Goal: Task Accomplishment & Management: Use online tool/utility

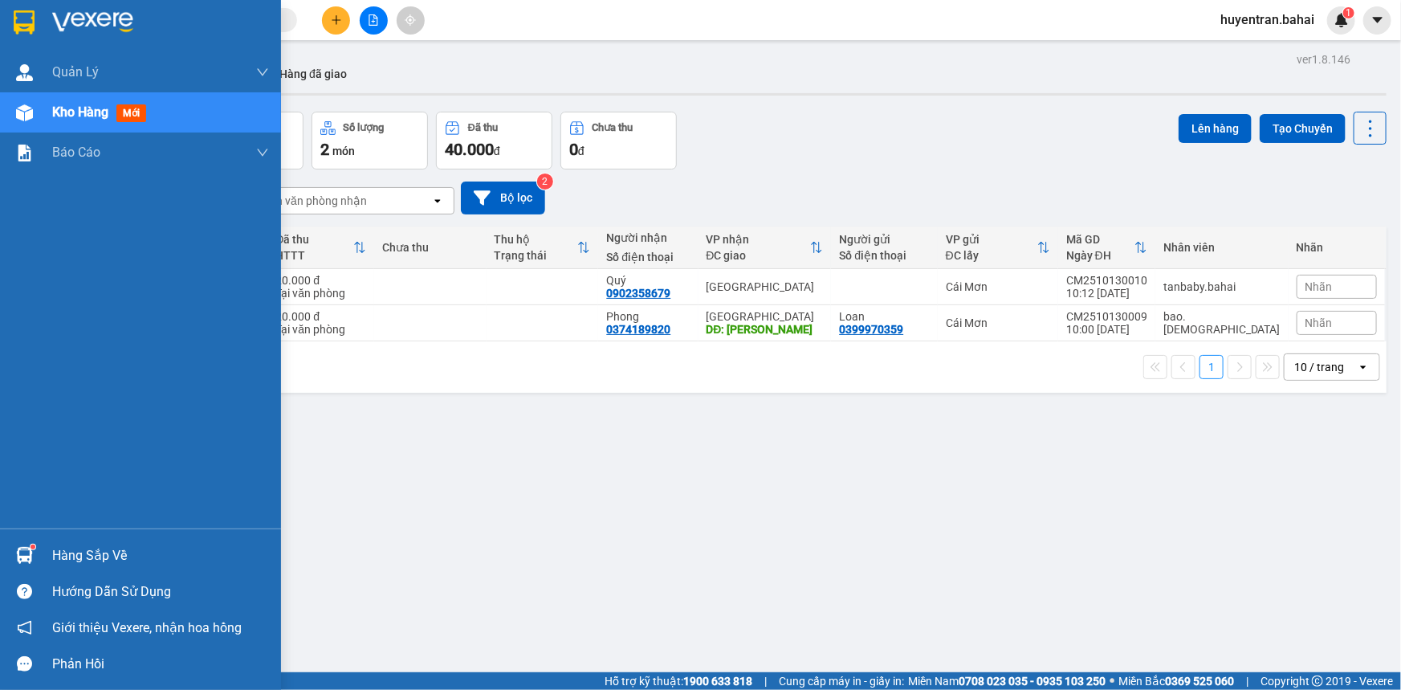
click at [76, 562] on div "Hàng sắp về" at bounding box center [160, 555] width 217 height 24
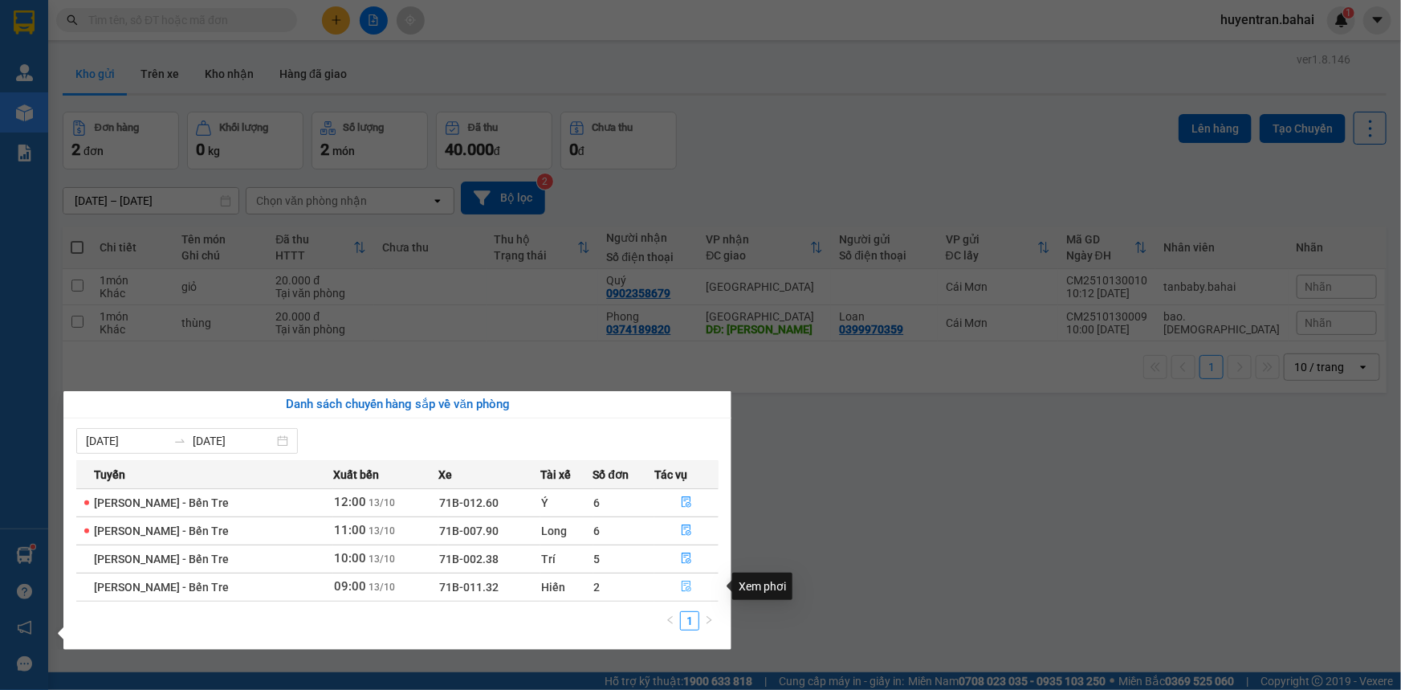
click at [686, 588] on icon "file-done" at bounding box center [687, 585] width 10 height 11
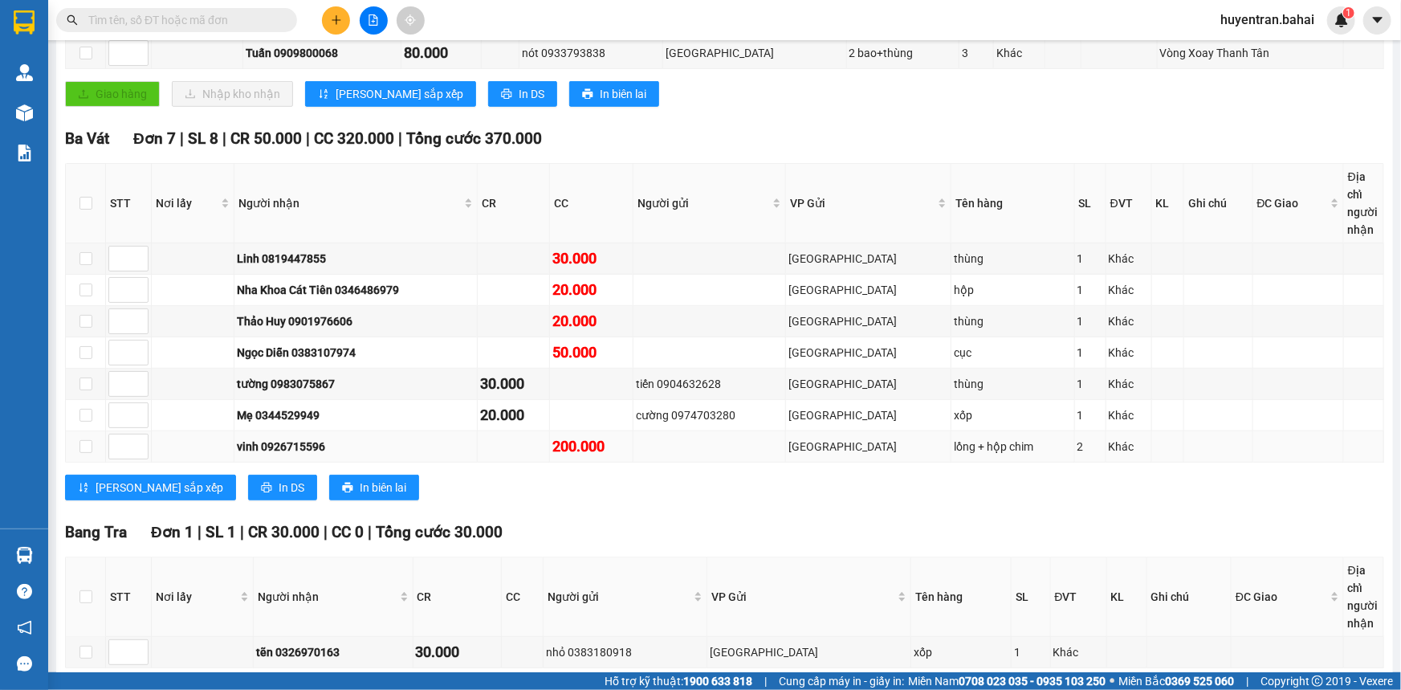
scroll to position [676, 0]
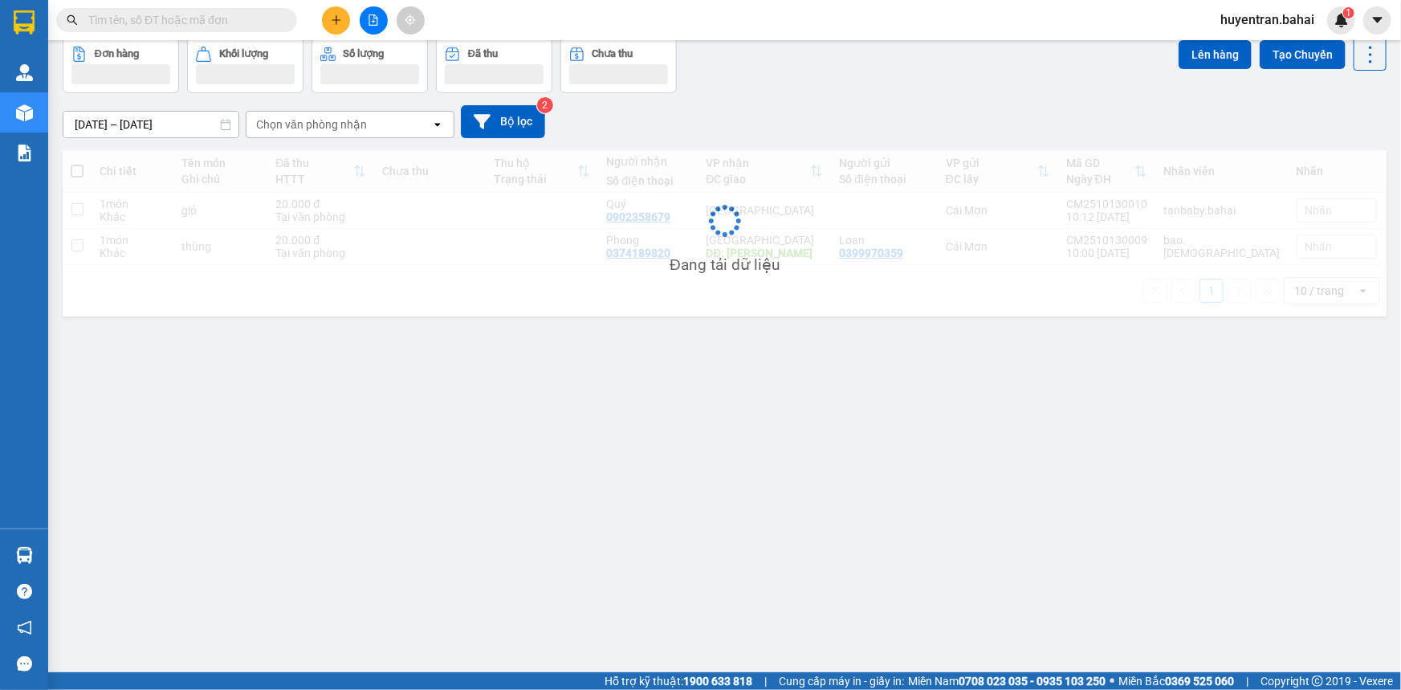
scroll to position [73, 0]
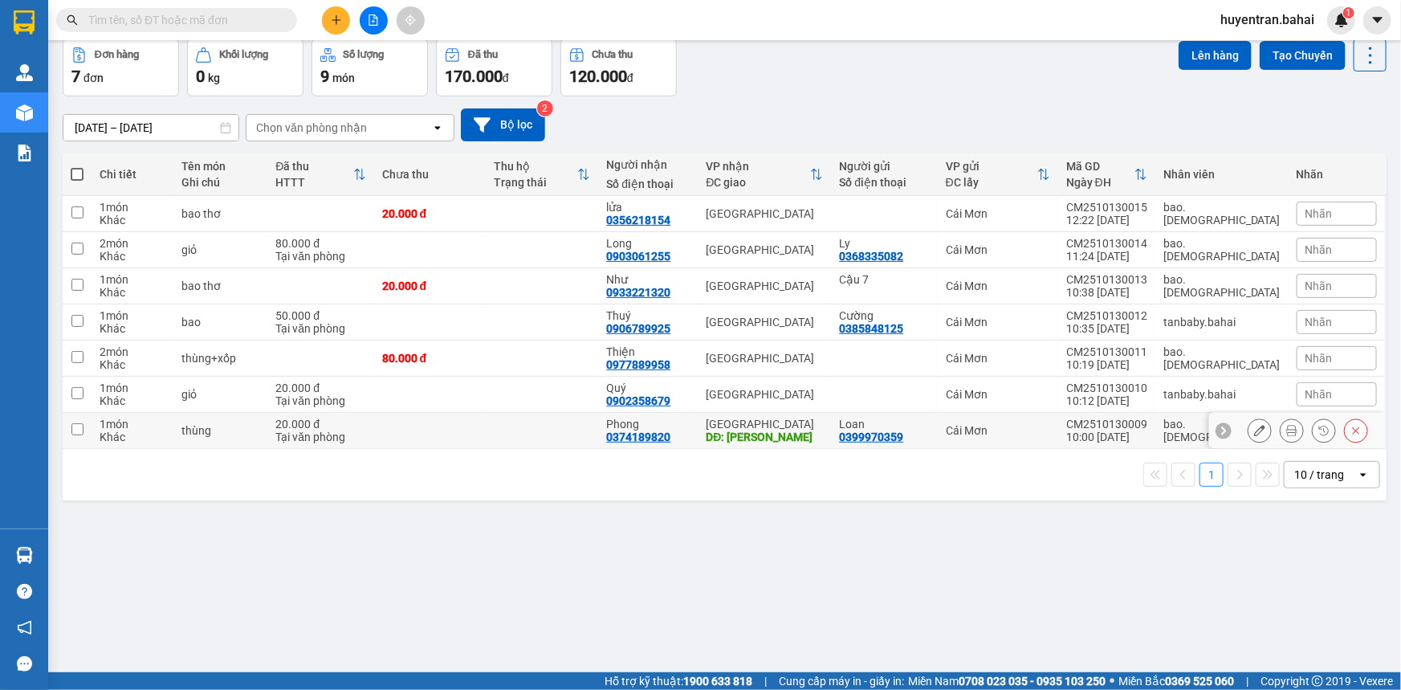
click at [1109, 422] on div "CM2510130009" at bounding box center [1106, 423] width 81 height 13
checkbox input "true"
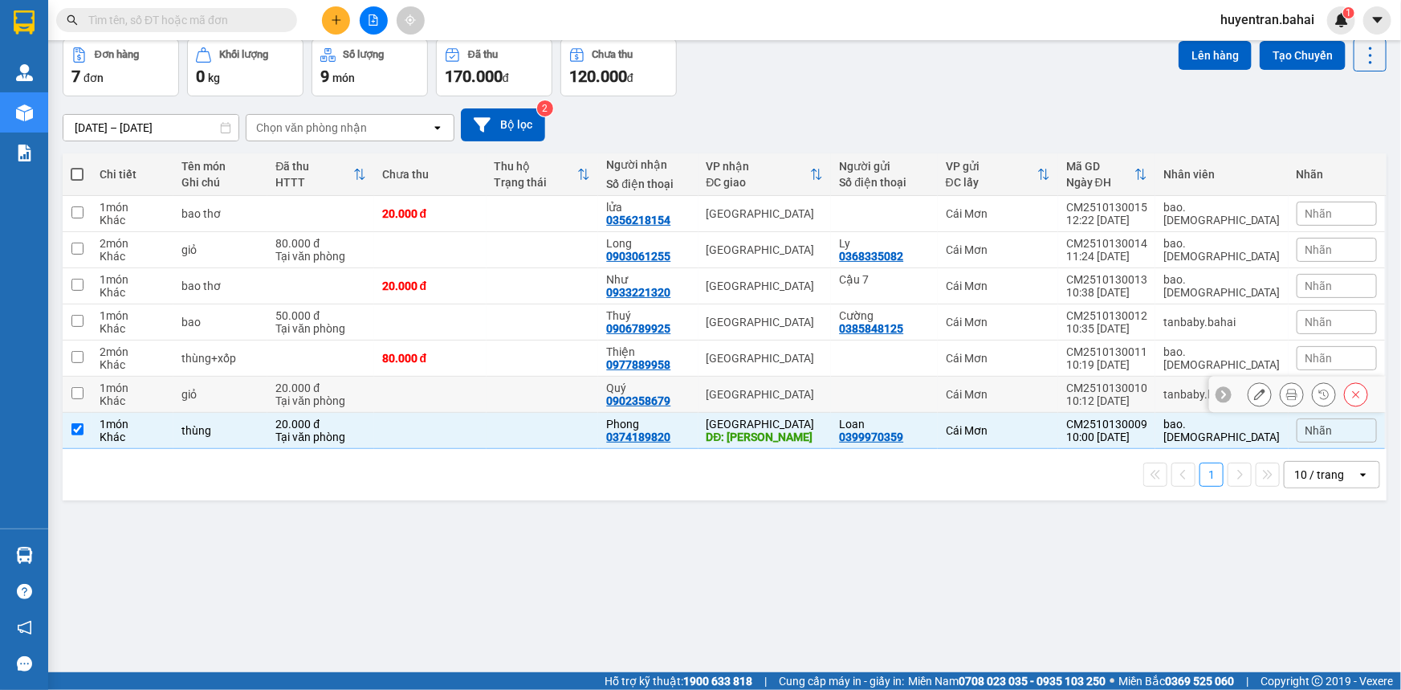
drag, startPoint x: 1105, startPoint y: 395, endPoint x: 1100, endPoint y: 377, distance: 19.1
click at [1104, 393] on td "CM2510130010 10:12 [DATE]" at bounding box center [1106, 395] width 97 height 36
checkbox input "true"
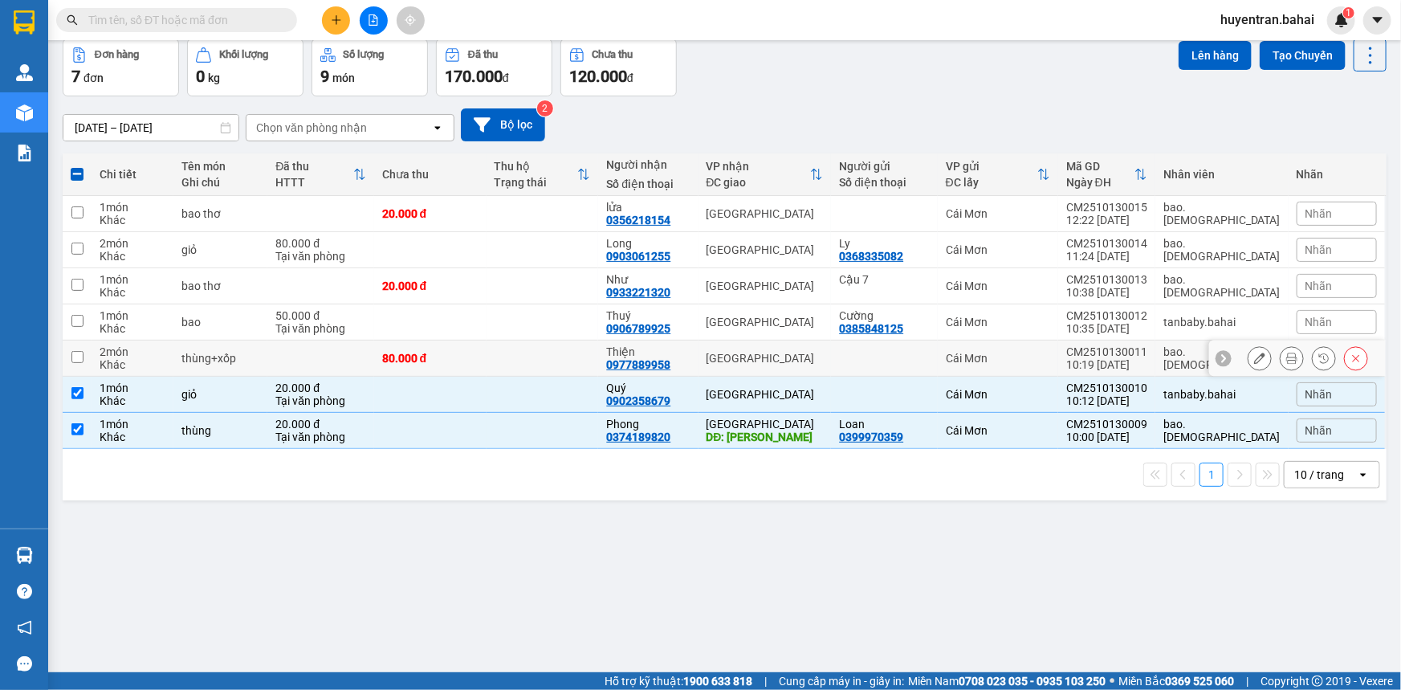
drag, startPoint x: 1097, startPoint y: 356, endPoint x: 1096, endPoint y: 319, distance: 36.9
click at [1058, 354] on td "Cái Mơn" at bounding box center [998, 358] width 120 height 36
checkbox input "true"
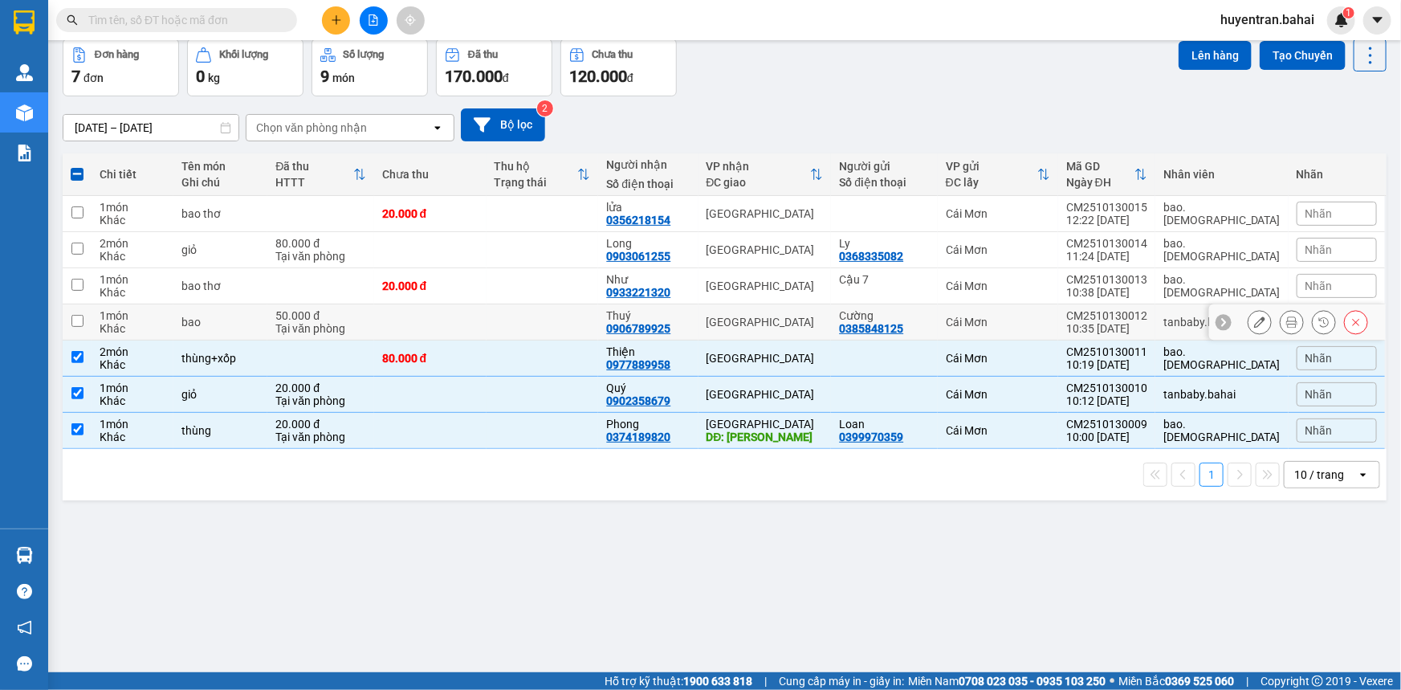
click at [1097, 308] on td "CM2510130012 10:35 [DATE]" at bounding box center [1106, 322] width 97 height 36
checkbox input "true"
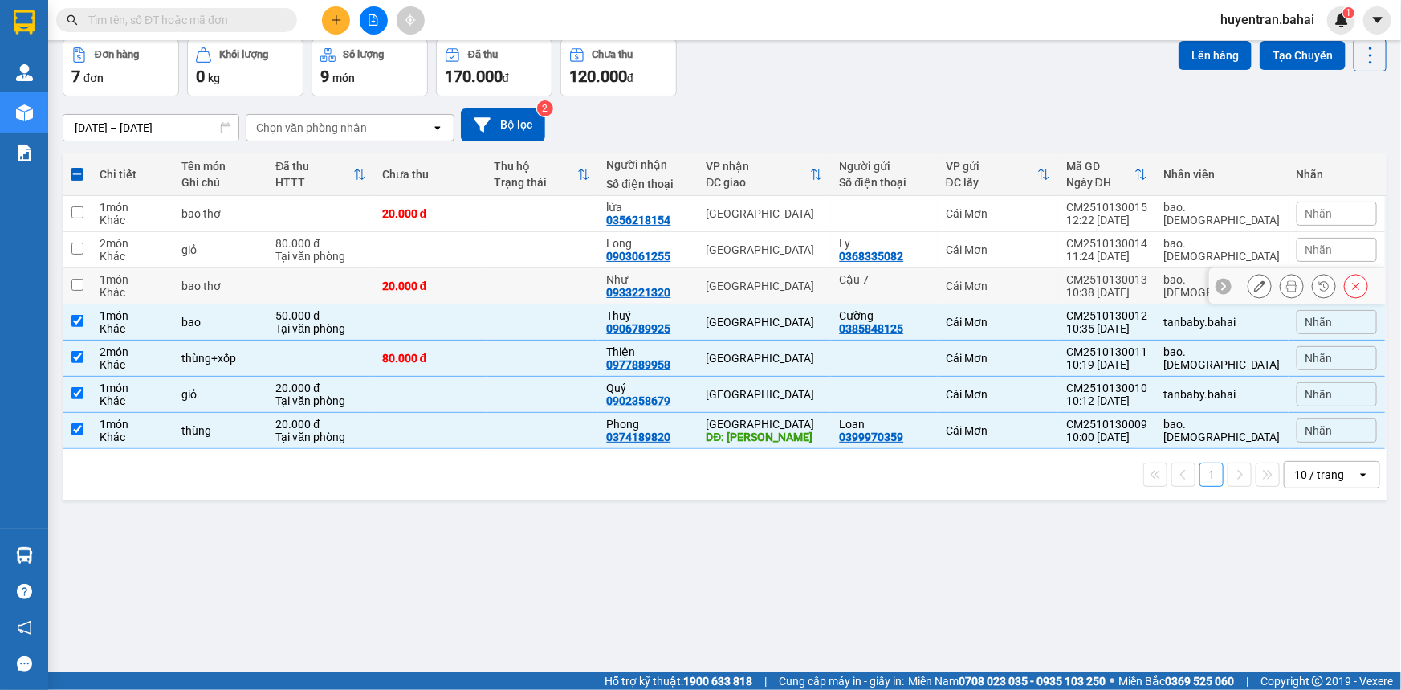
click at [1101, 279] on td "CM2510130013 10:38 [DATE]" at bounding box center [1106, 286] width 97 height 36
checkbox input "true"
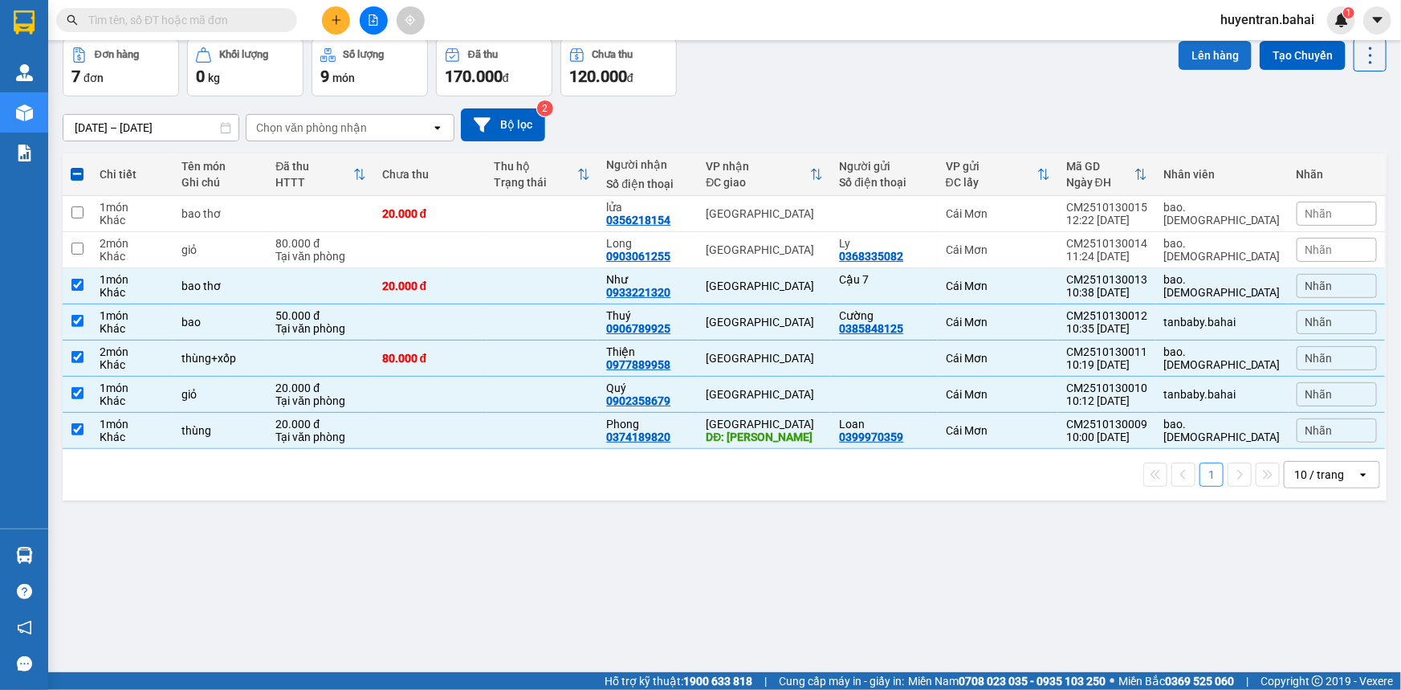
click at [1218, 55] on button "Lên hàng" at bounding box center [1214, 55] width 73 height 29
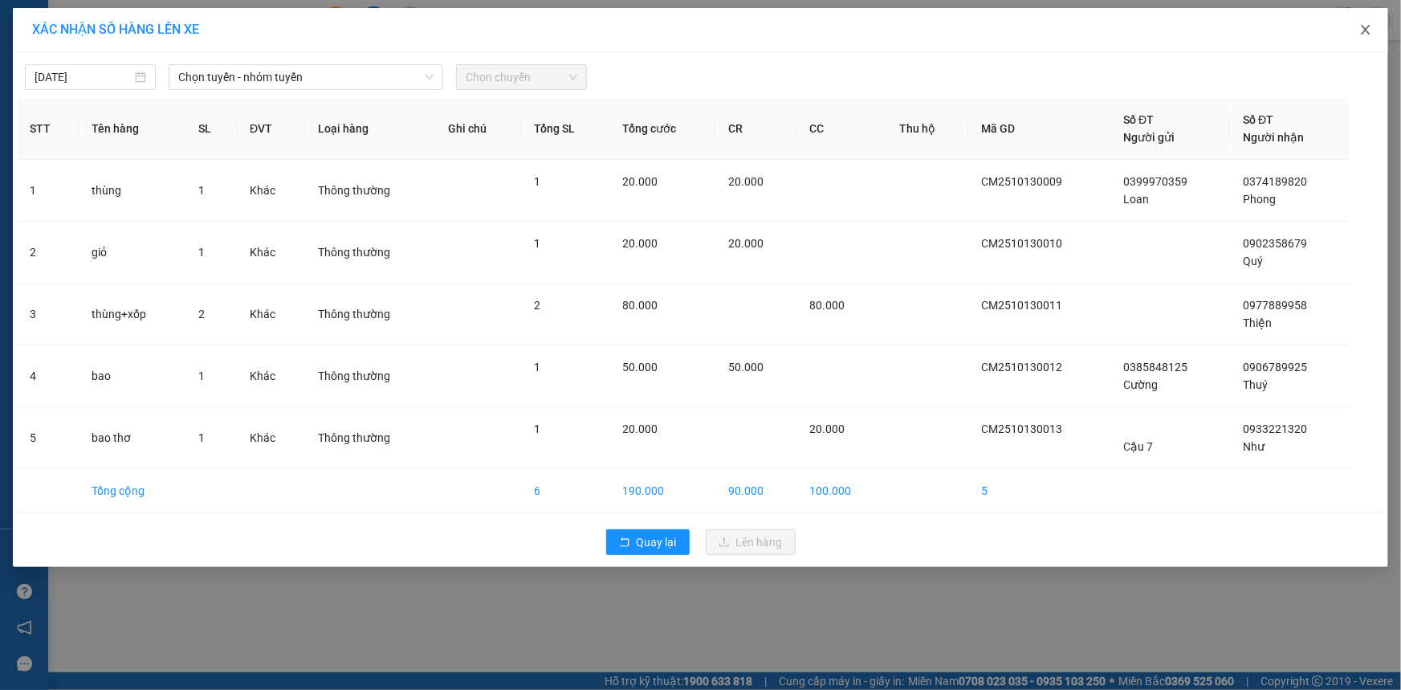
click at [1382, 28] on span "Close" at bounding box center [1365, 30] width 45 height 45
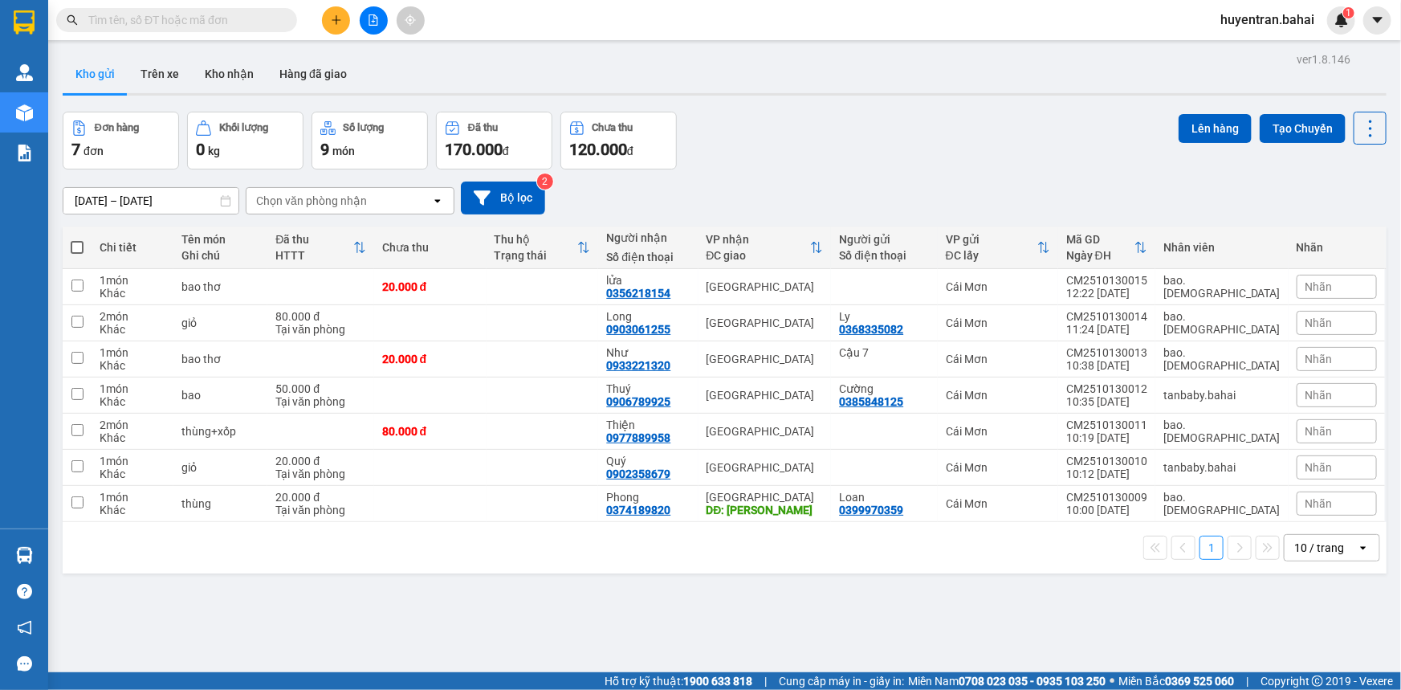
click at [76, 248] on span at bounding box center [77, 247] width 13 height 13
click at [77, 239] on input "checkbox" at bounding box center [77, 239] width 0 height 0
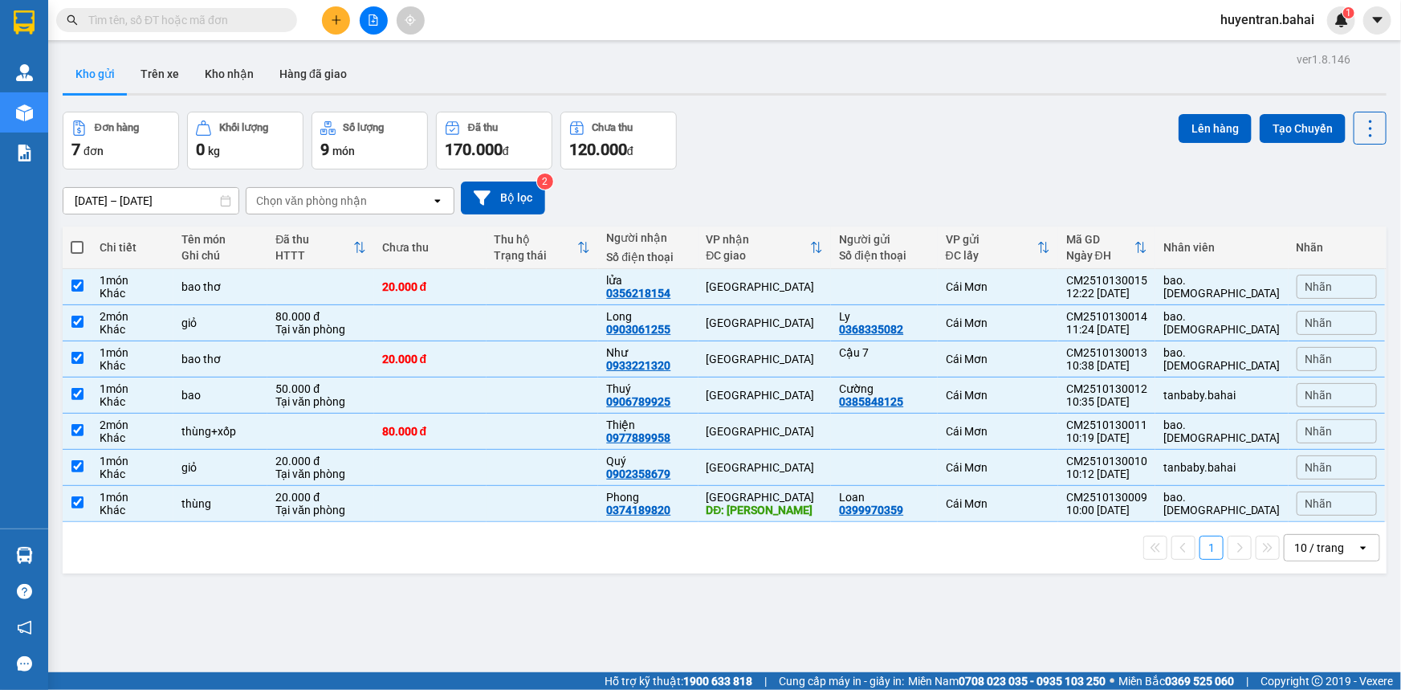
checkbox input "true"
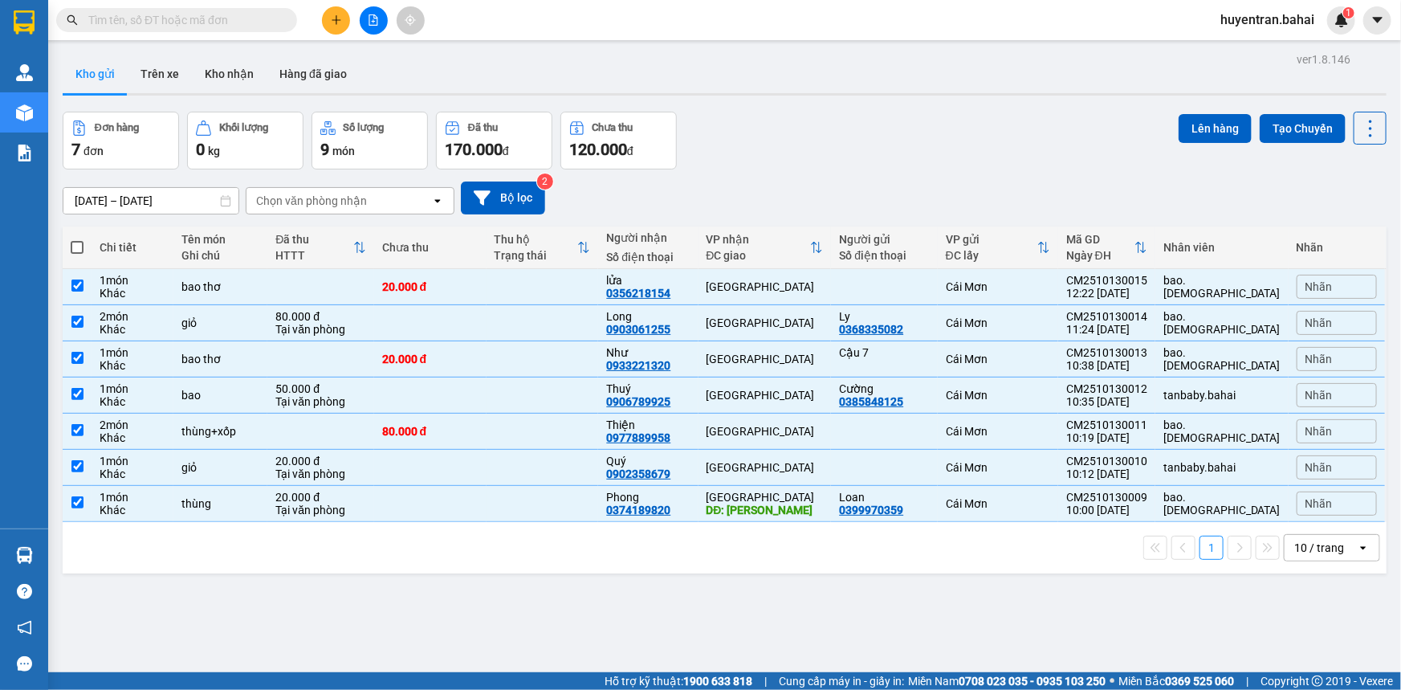
checkbox input "true"
click at [1125, 287] on div "12:22 [DATE]" at bounding box center [1106, 293] width 81 height 13
checkbox input "false"
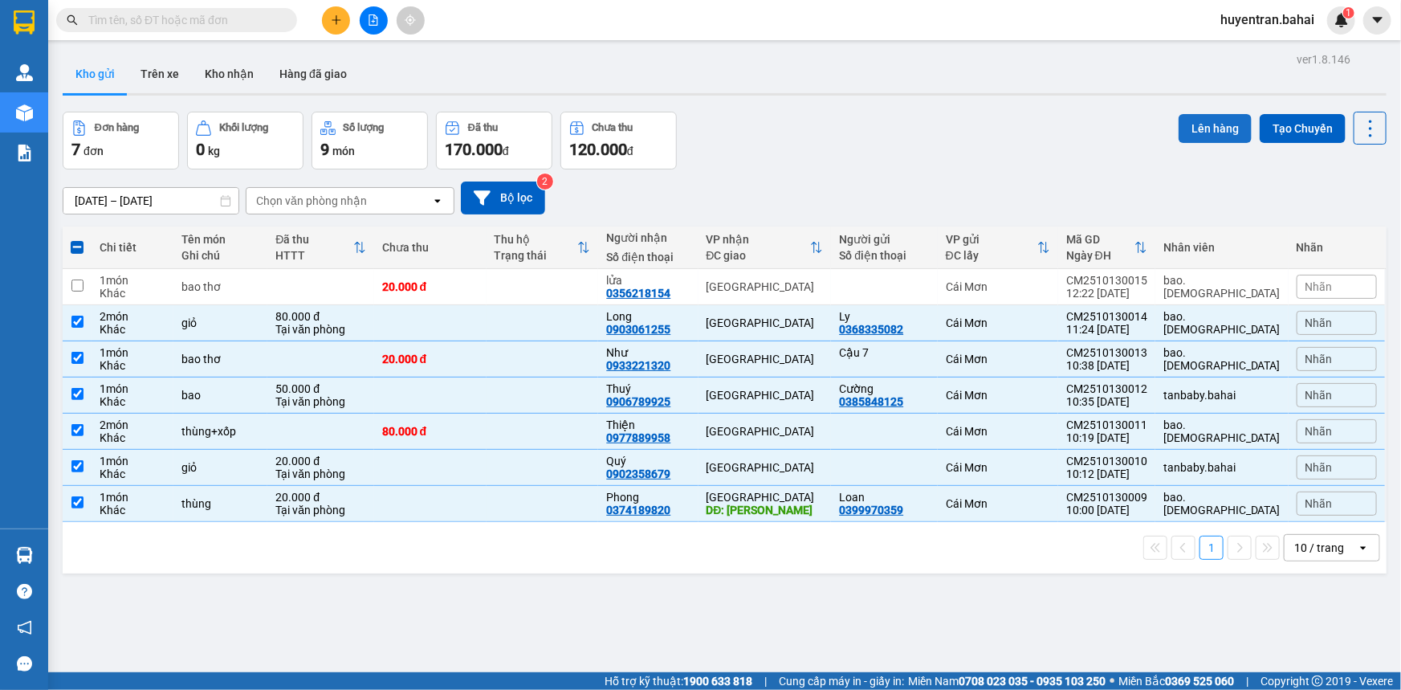
click at [1212, 130] on button "Lên hàng" at bounding box center [1214, 128] width 73 height 29
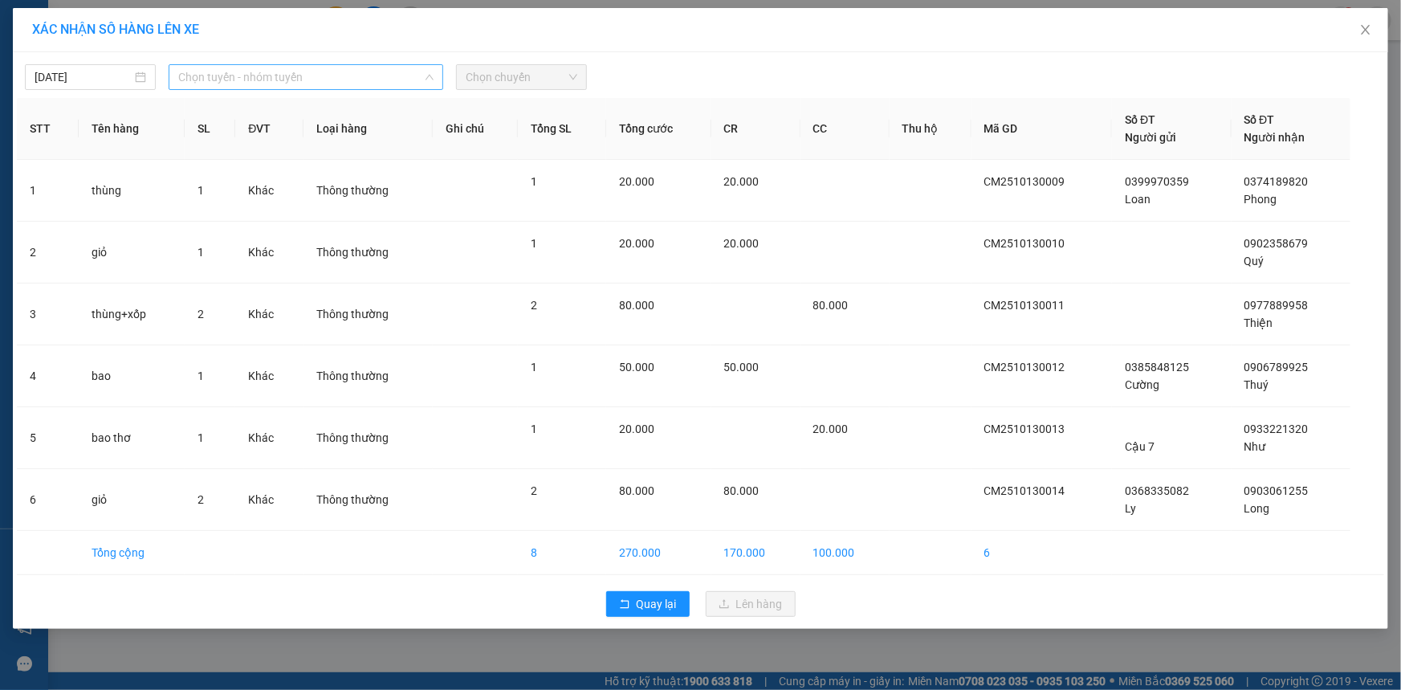
click at [281, 74] on span "Chọn tuyến - nhóm tuyến" at bounding box center [305, 77] width 255 height 24
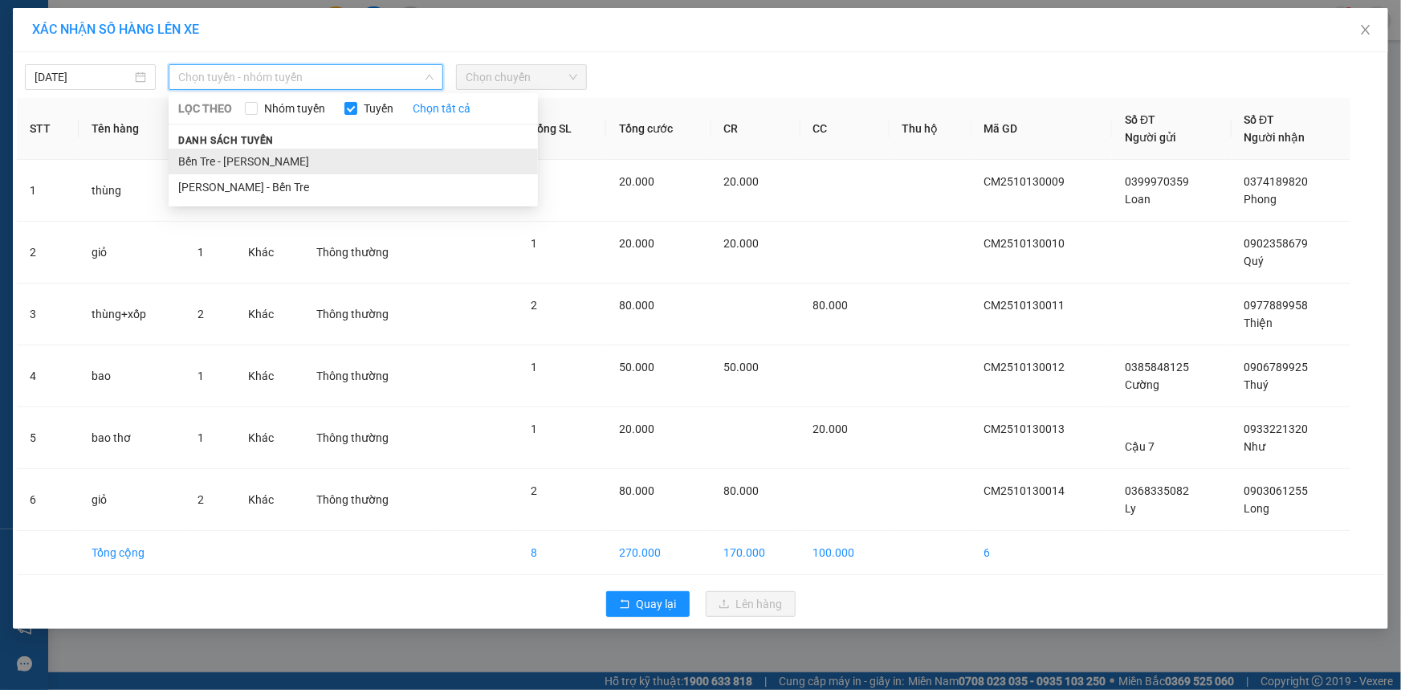
click at [248, 168] on li "Bến Tre - [PERSON_NAME]" at bounding box center [353, 162] width 369 height 26
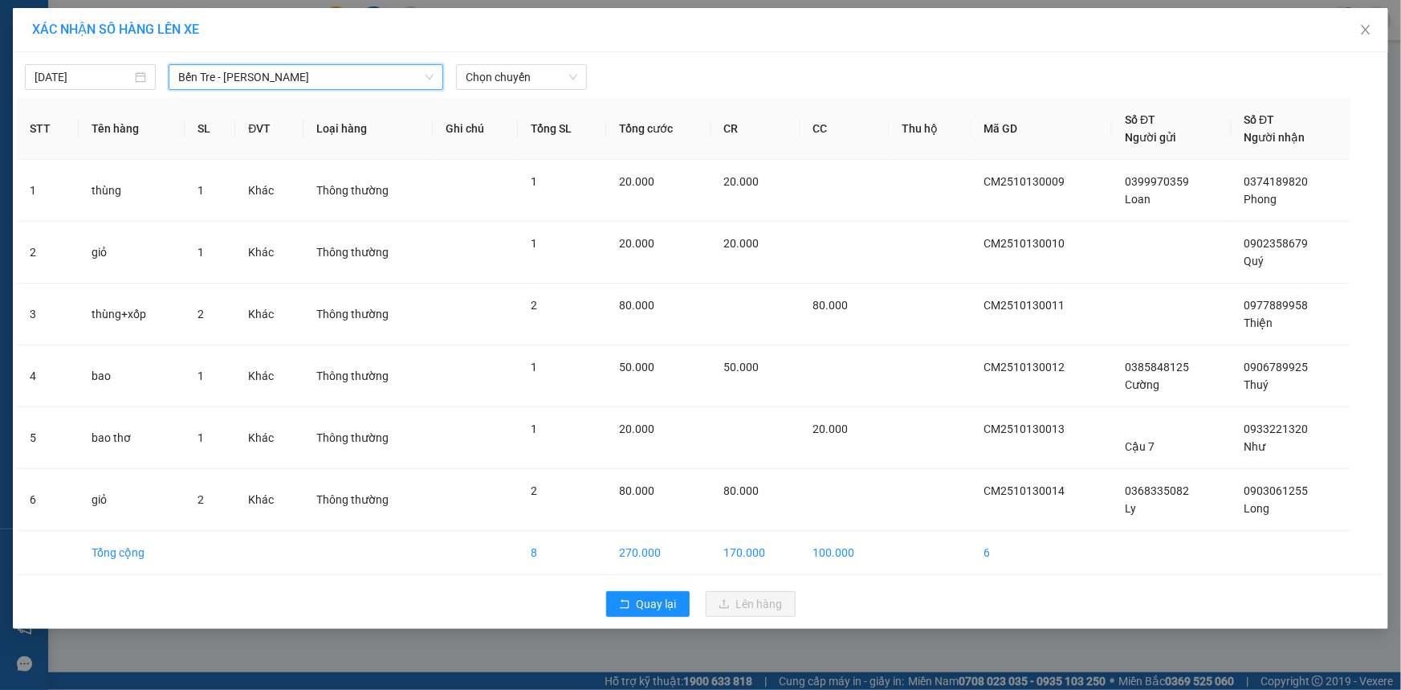
click at [496, 83] on span "Chọn chuyến" at bounding box center [522, 77] width 112 height 24
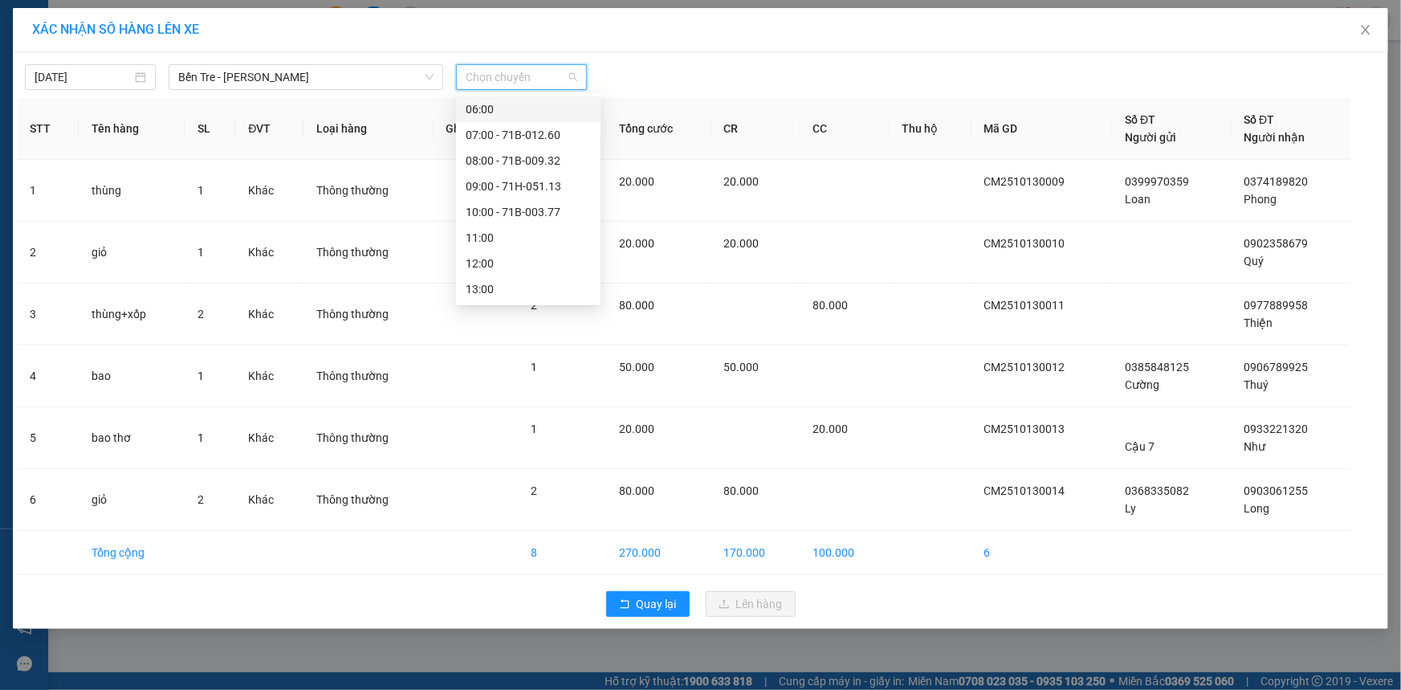
scroll to position [230, 0]
click at [481, 162] on div "12:00" at bounding box center [528, 162] width 125 height 18
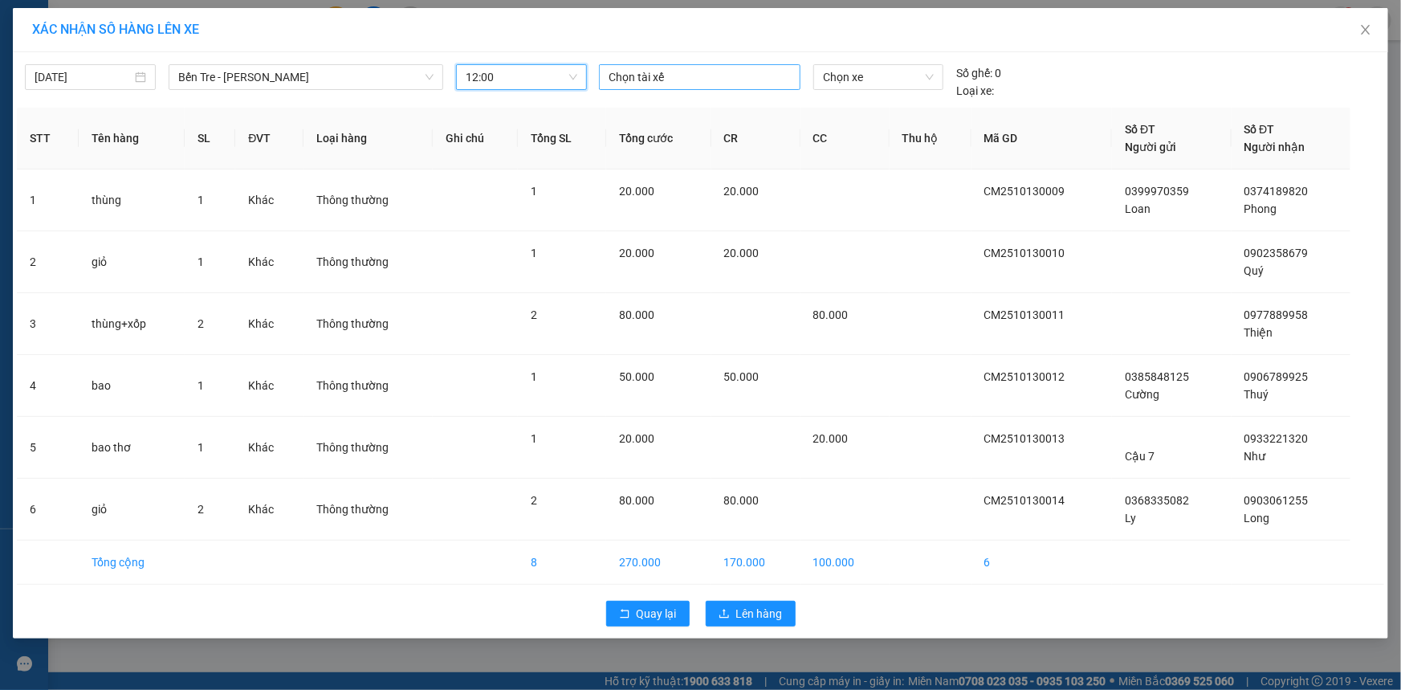
click at [682, 80] on div at bounding box center [699, 76] width 193 height 19
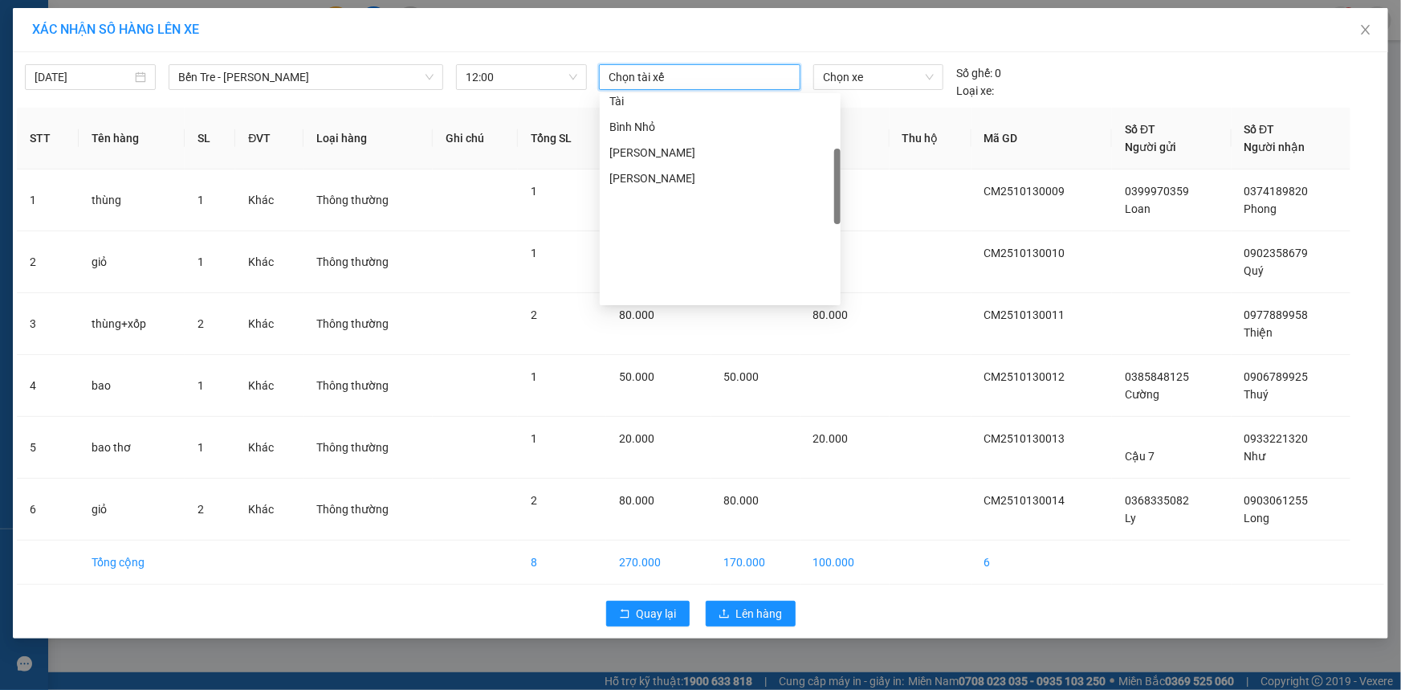
scroll to position [196, 0]
click at [670, 141] on div "Nhân" at bounding box center [720, 145] width 222 height 18
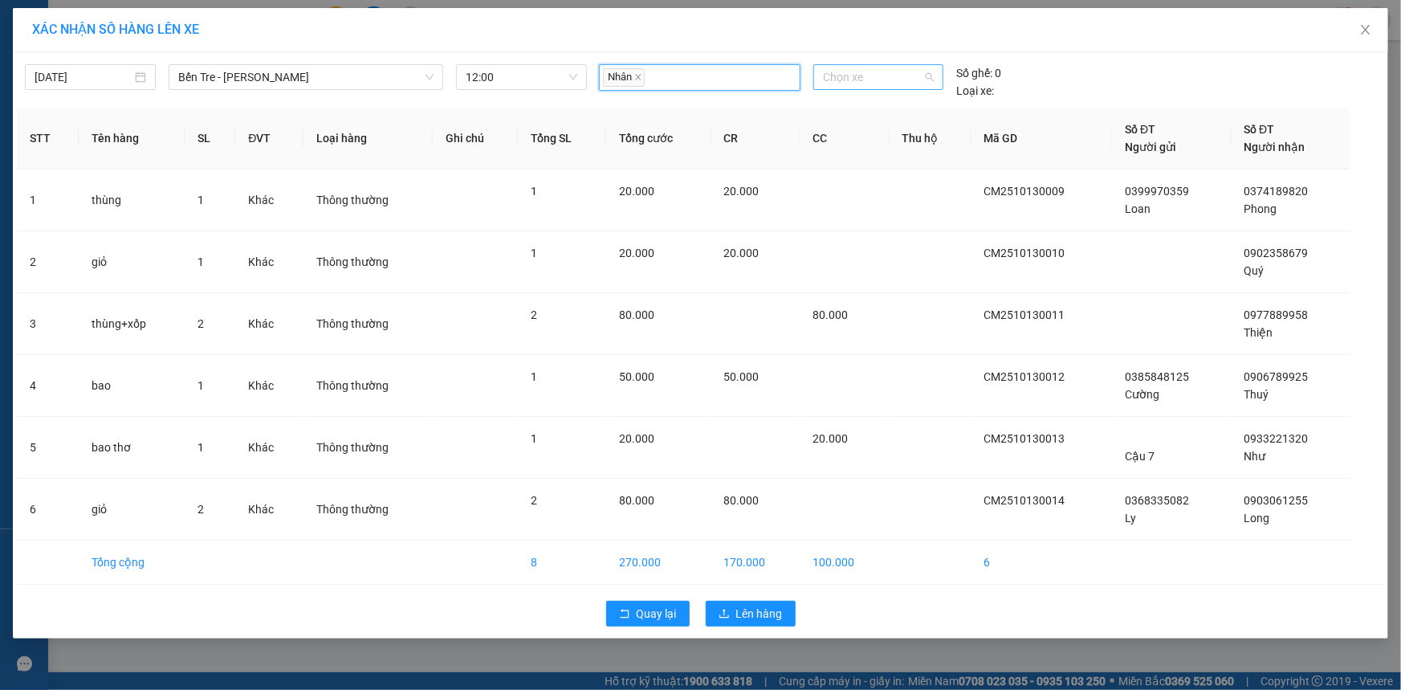
click at [907, 65] on span "Chọn xe" at bounding box center [878, 77] width 111 height 24
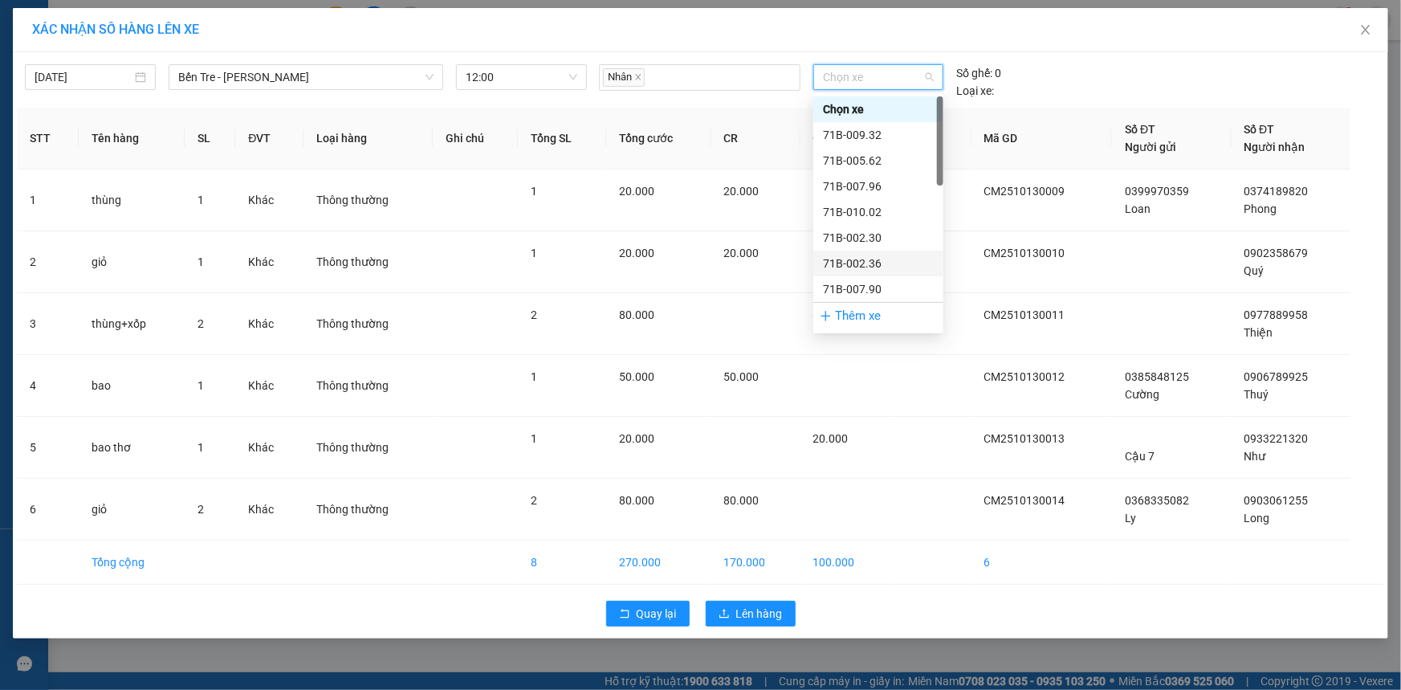
scroll to position [145, 0]
click at [885, 192] on div "71B-012.68" at bounding box center [878, 195] width 111 height 18
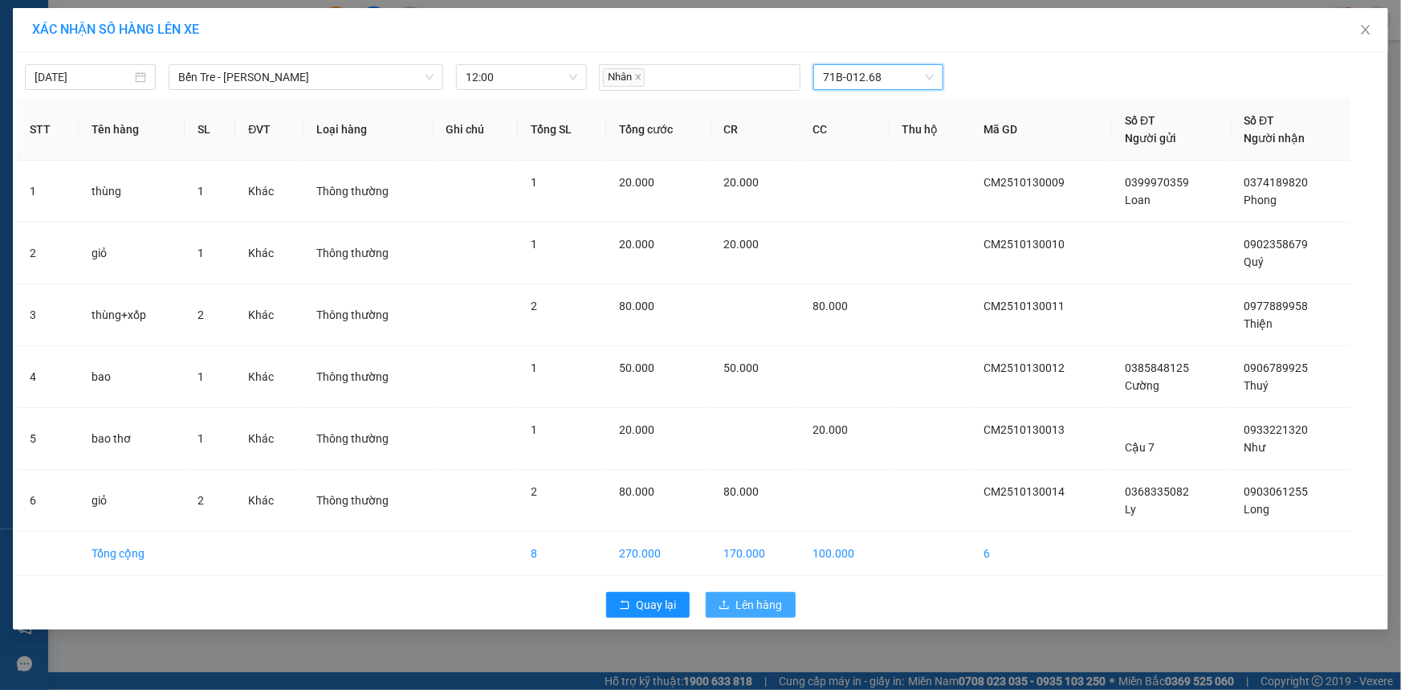
click at [792, 604] on button "Lên hàng" at bounding box center [751, 605] width 90 height 26
